Goal: Information Seeking & Learning: Learn about a topic

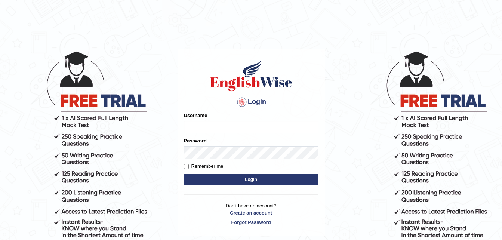
type input "Narendrasingh"
click at [252, 182] on button "Login" at bounding box center [251, 179] width 135 height 11
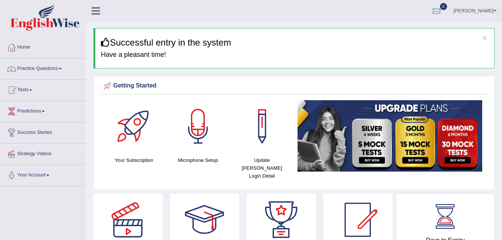
click at [61, 67] on link "Practice Questions" at bounding box center [42, 67] width 85 height 19
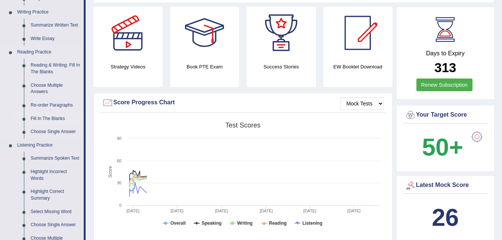
scroll to position [75, 0]
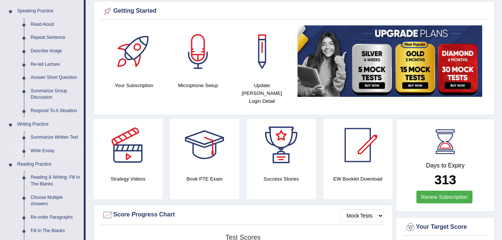
click at [49, 150] on link "Write Essay" at bounding box center [55, 150] width 56 height 13
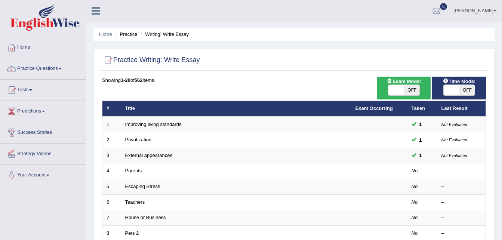
click at [411, 90] on span "OFF" at bounding box center [412, 90] width 16 height 10
checkbox input "true"
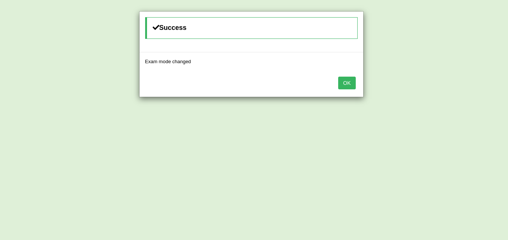
click at [351, 86] on button "OK" at bounding box center [346, 83] width 17 height 13
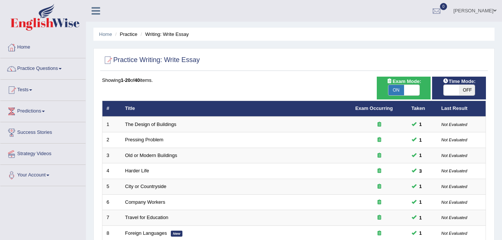
click at [465, 92] on span "OFF" at bounding box center [467, 90] width 16 height 10
checkbox input "true"
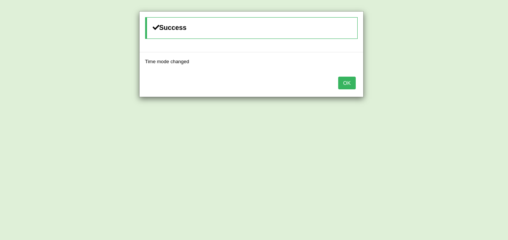
click at [348, 86] on button "OK" at bounding box center [346, 83] width 17 height 13
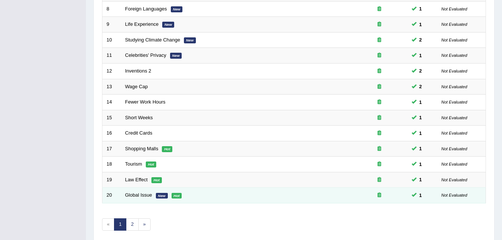
scroll to position [255, 0]
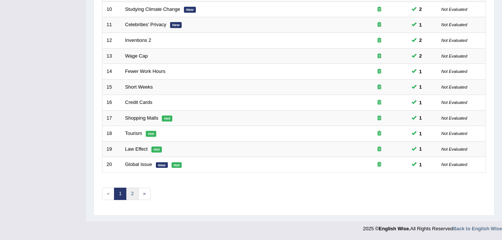
click at [132, 194] on link "2" at bounding box center [132, 194] width 12 height 12
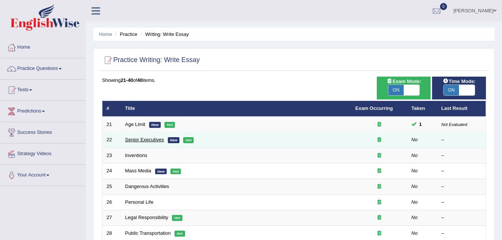
click at [155, 141] on link "Senior Executives" at bounding box center [144, 140] width 39 height 6
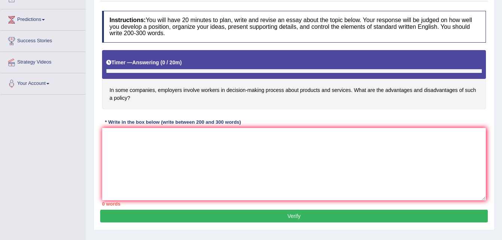
scroll to position [112, 0]
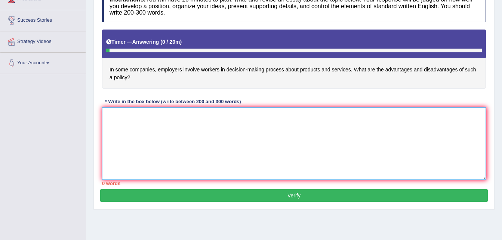
click at [106, 116] on textarea at bounding box center [294, 143] width 384 height 73
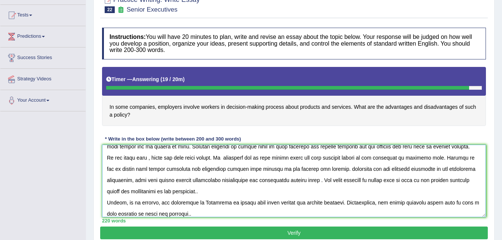
scroll to position [62, 0]
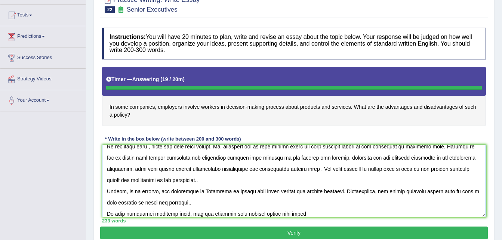
type textarea "One of tha most imprtant trends [DATE] world is the increase i how in some comp…"
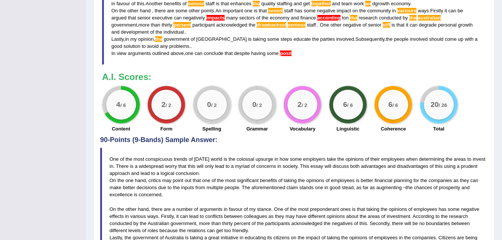
scroll to position [335, 0]
